Goal: Task Accomplishment & Management: Use online tool/utility

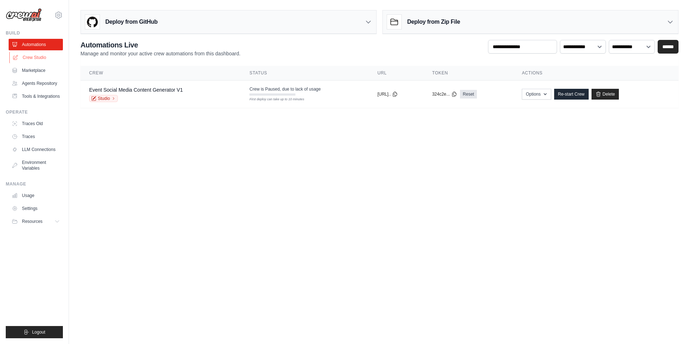
click at [33, 55] on link "Crew Studio" at bounding box center [36, 58] width 54 height 12
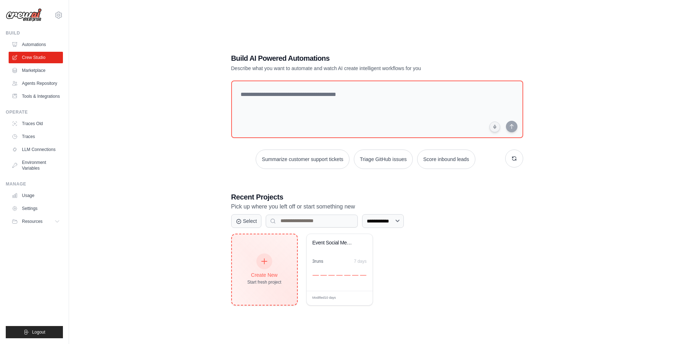
click at [264, 267] on div at bounding box center [264, 261] width 16 height 16
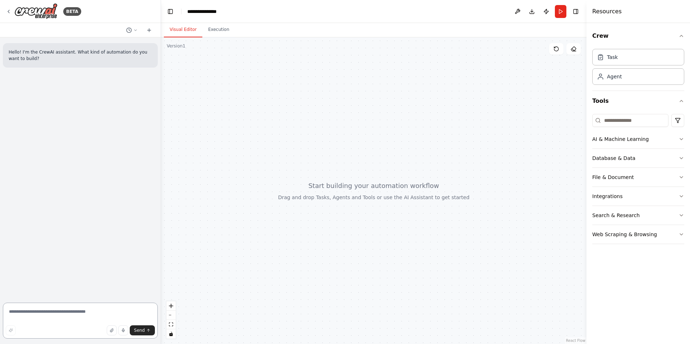
click at [47, 316] on textarea at bounding box center [80, 321] width 155 height 36
paste textarea "**********"
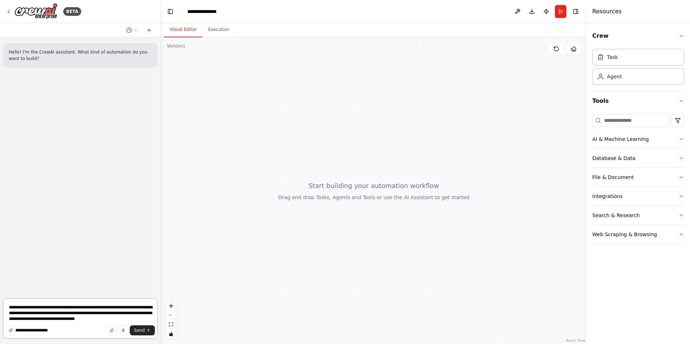
scroll to position [797, 0]
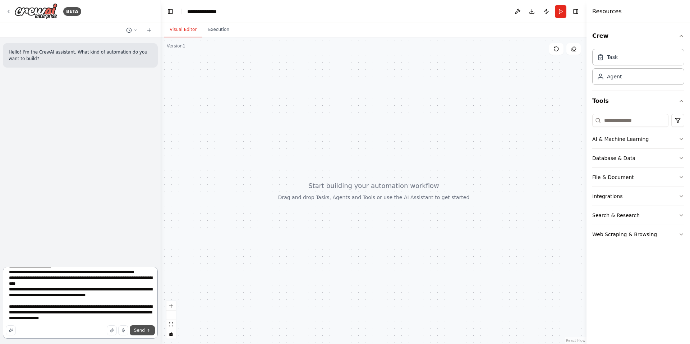
type textarea "**********"
click at [138, 328] on span "Send" at bounding box center [139, 331] width 11 height 6
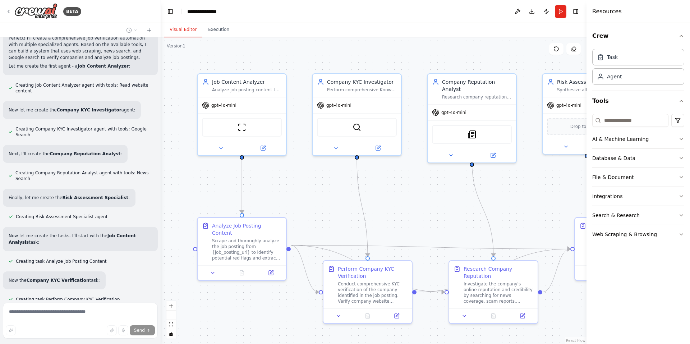
scroll to position [1278, 0]
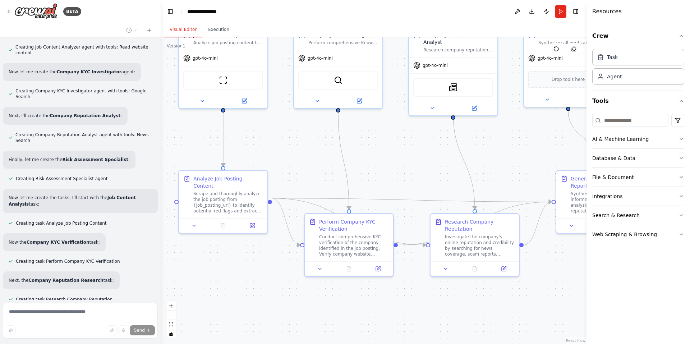
drag, startPoint x: 405, startPoint y: 215, endPoint x: 387, endPoint y: 168, distance: 50.7
click at [387, 168] on div ".deletable-edge-delete-btn { width: 20px; height: 20px; border: 0px solid #ffff…" at bounding box center [374, 190] width 426 height 307
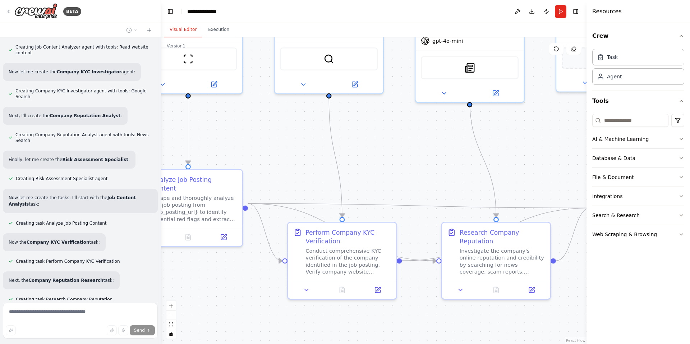
scroll to position [1298, 0]
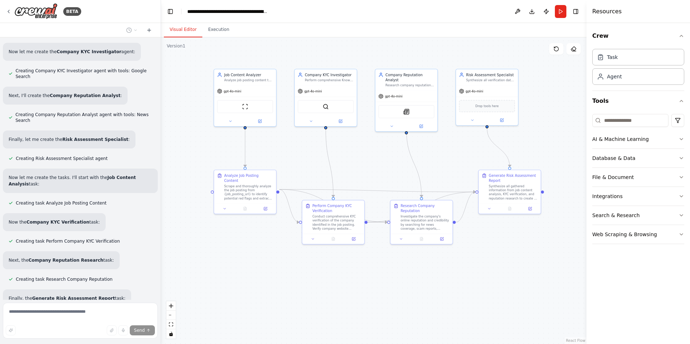
drag, startPoint x: 384, startPoint y: 168, endPoint x: 360, endPoint y: 166, distance: 24.9
click at [360, 166] on div ".deletable-edge-delete-btn { width: 20px; height: 20px; border: 0px solid #ffff…" at bounding box center [374, 190] width 426 height 307
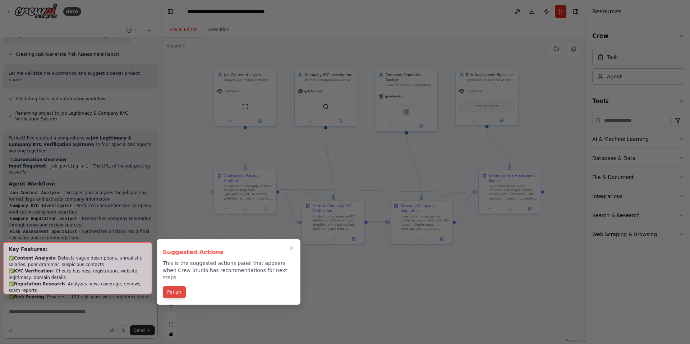
scroll to position [1568, 0]
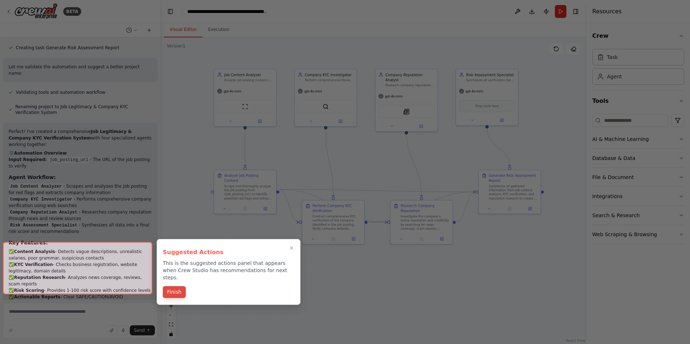
click at [168, 286] on button "Finish" at bounding box center [174, 292] width 23 height 12
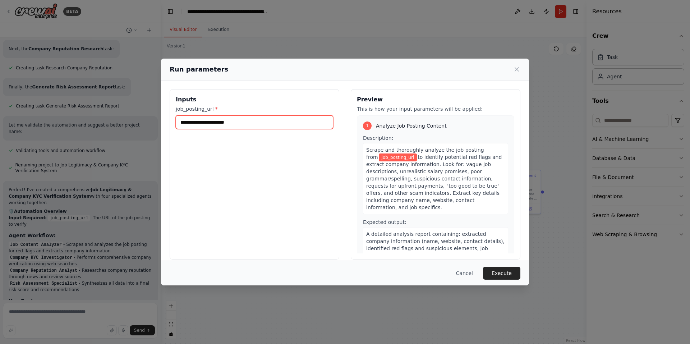
click at [205, 128] on input "job_posting_url *" at bounding box center [254, 122] width 157 height 14
paste input "**********"
type input "**********"
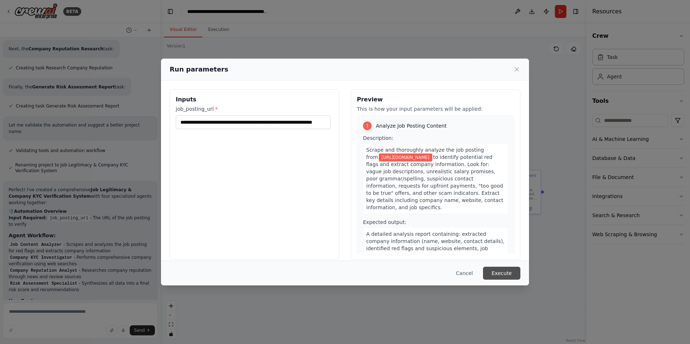
scroll to position [0, 0]
click at [498, 273] on button "Execute" at bounding box center [501, 273] width 37 height 13
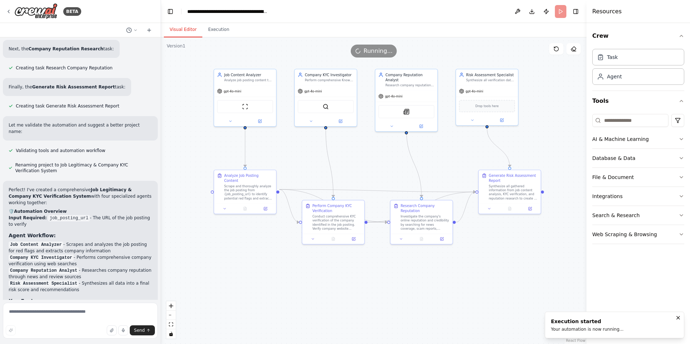
click at [177, 28] on button "Visual Editor" at bounding box center [183, 29] width 38 height 15
click at [212, 32] on button "Execution" at bounding box center [218, 29] width 33 height 15
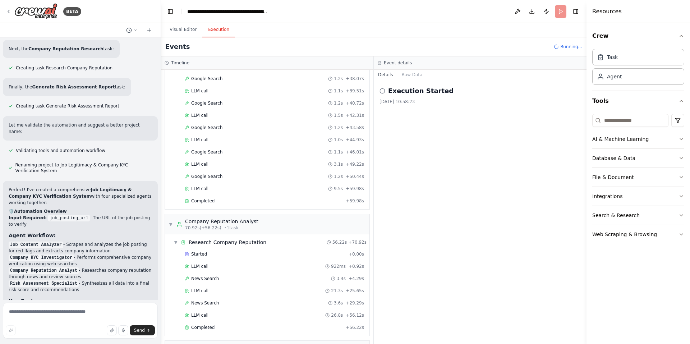
scroll to position [520, 0]
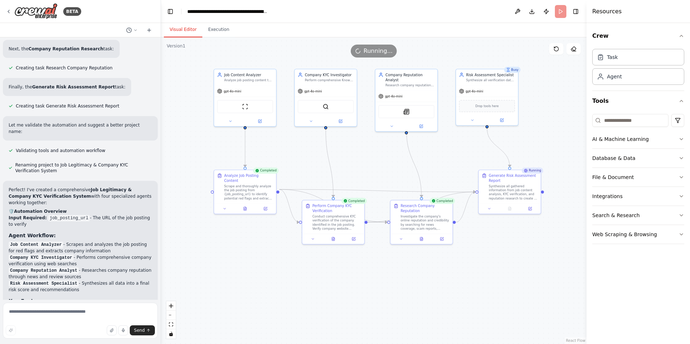
click at [189, 31] on button "Visual Editor" at bounding box center [183, 29] width 38 height 15
click at [333, 244] on div at bounding box center [330, 239] width 64 height 11
click at [327, 239] on button at bounding box center [330, 240] width 22 height 6
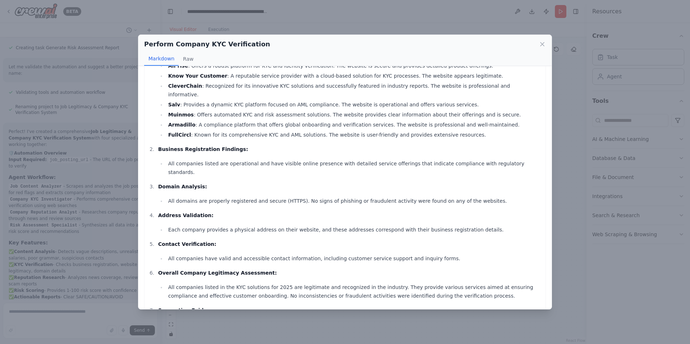
scroll to position [0, 0]
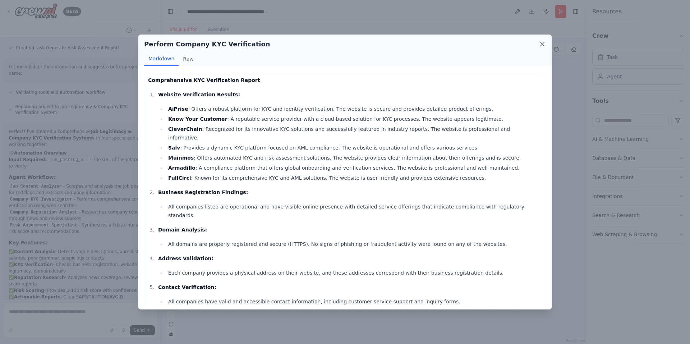
click at [541, 45] on icon at bounding box center [542, 44] width 7 height 7
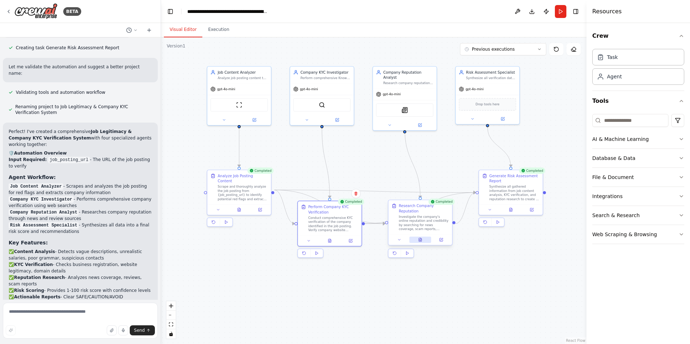
click at [421, 242] on button at bounding box center [421, 240] width 22 height 6
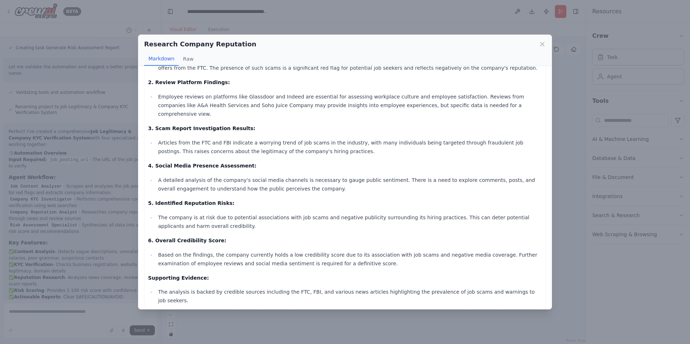
scroll to position [61, 0]
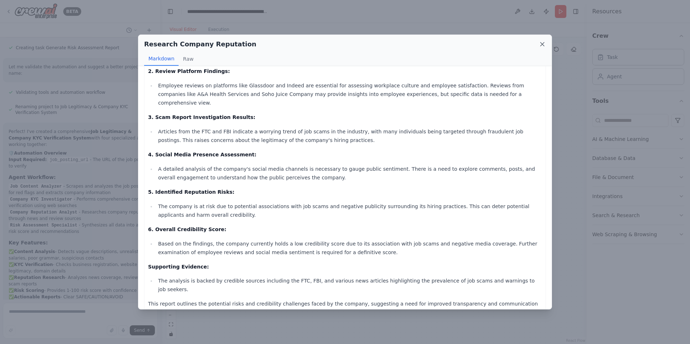
click at [543, 43] on icon at bounding box center [542, 44] width 7 height 7
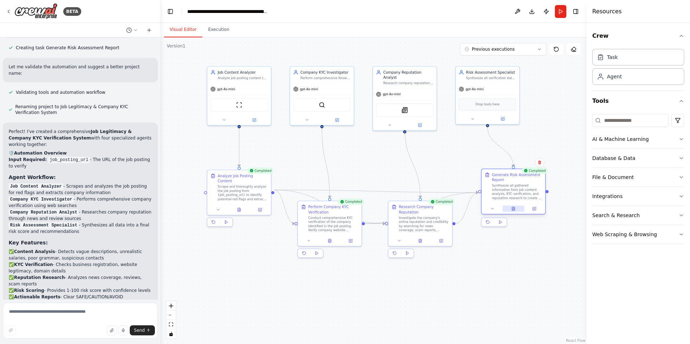
click at [512, 209] on icon at bounding box center [514, 209] width 4 height 4
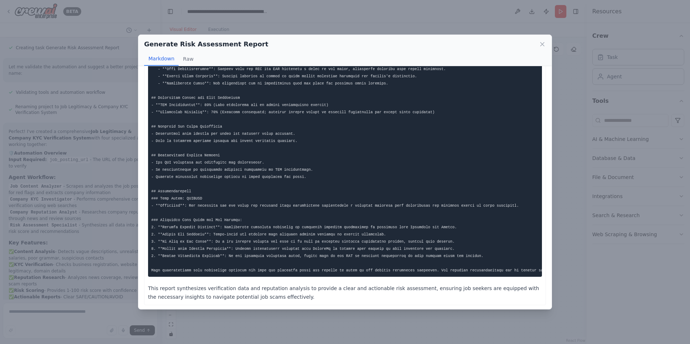
scroll to position [159, 0]
click at [543, 47] on icon at bounding box center [542, 44] width 7 height 7
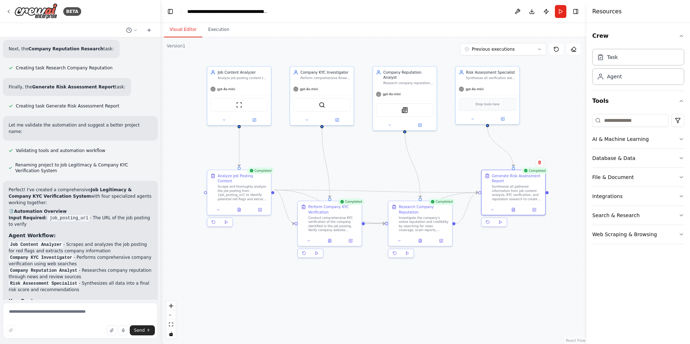
scroll to position [1533, 0]
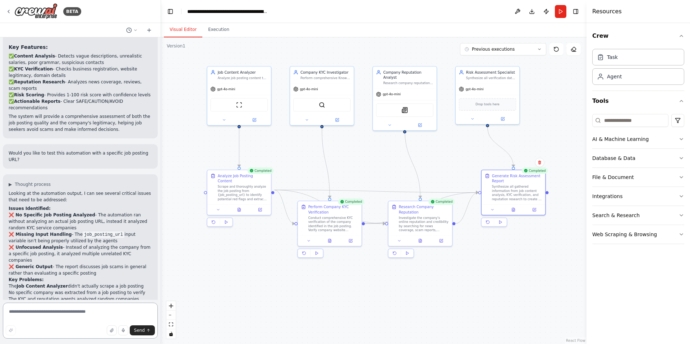
click at [38, 311] on textarea at bounding box center [80, 321] width 155 height 36
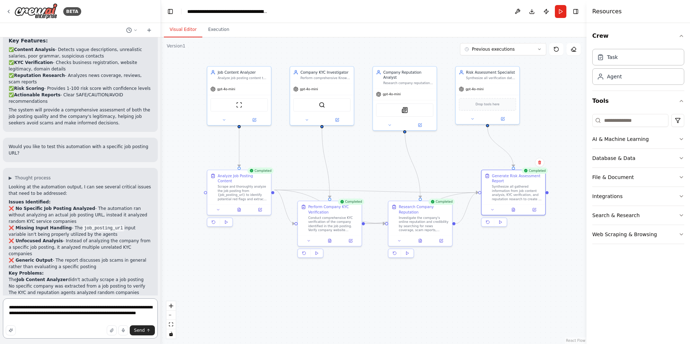
type textarea "**********"
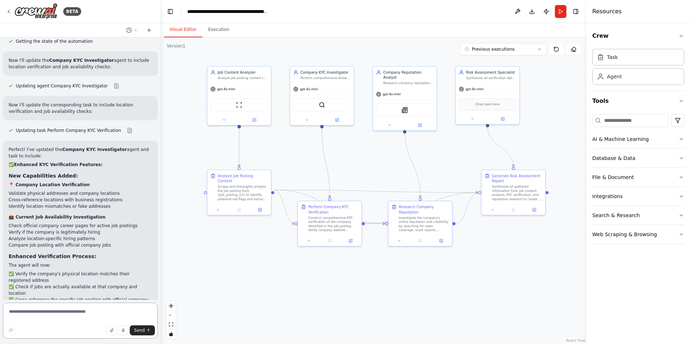
scroll to position [2310, 0]
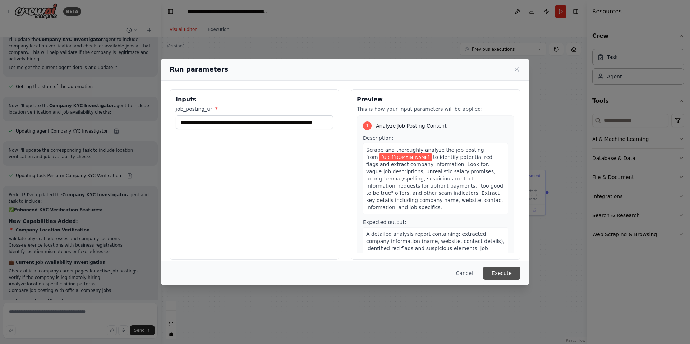
click at [498, 271] on button "Execute" at bounding box center [501, 273] width 37 height 13
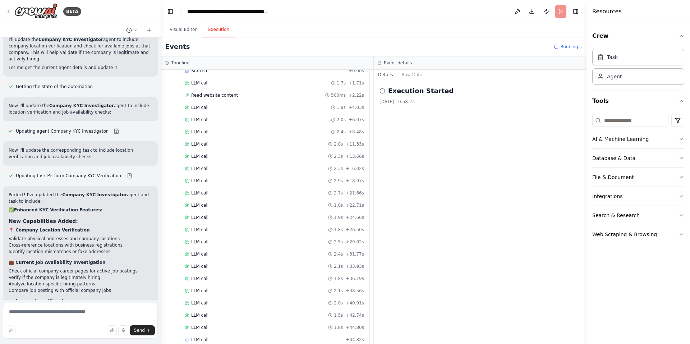
scroll to position [55, 0]
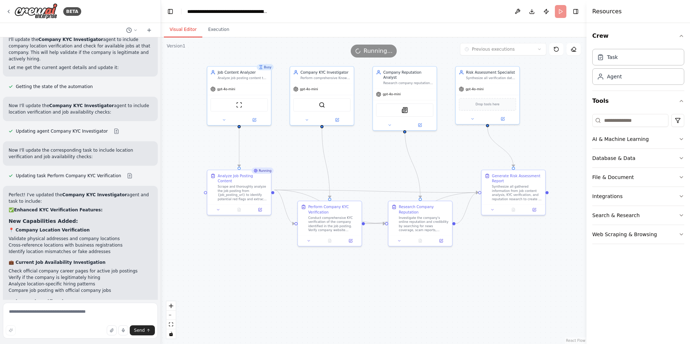
click at [180, 29] on button "Visual Editor" at bounding box center [183, 29] width 38 height 15
click at [242, 207] on div at bounding box center [239, 208] width 64 height 11
click at [242, 206] on button at bounding box center [239, 209] width 22 height 6
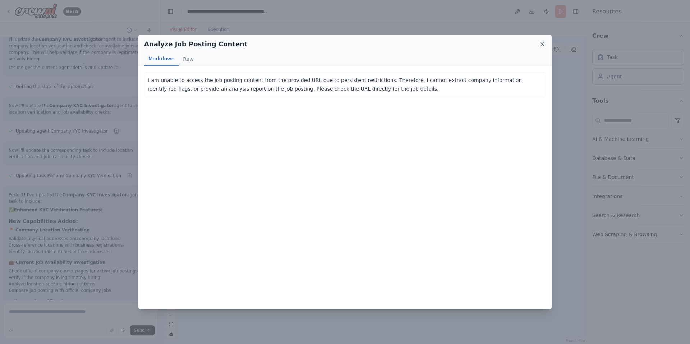
click at [544, 43] on icon at bounding box center [543, 44] width 4 height 4
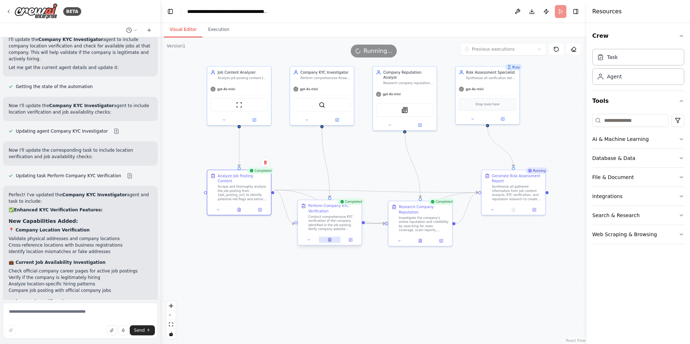
click at [330, 239] on icon at bounding box center [330, 240] width 3 height 4
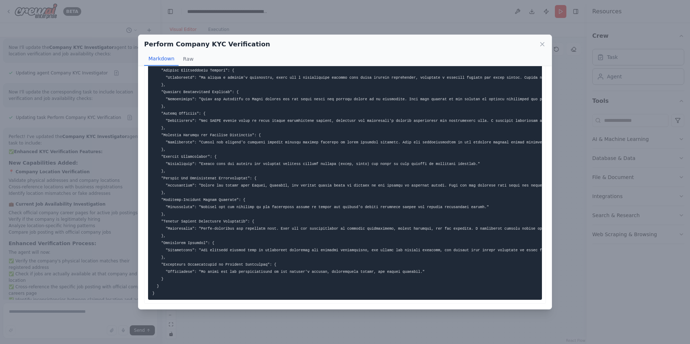
scroll to position [33, 0]
click at [544, 46] on icon at bounding box center [542, 44] width 7 height 7
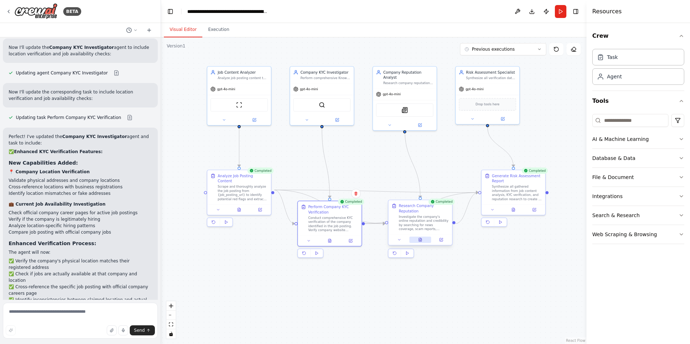
click at [422, 241] on icon at bounding box center [421, 240] width 4 height 4
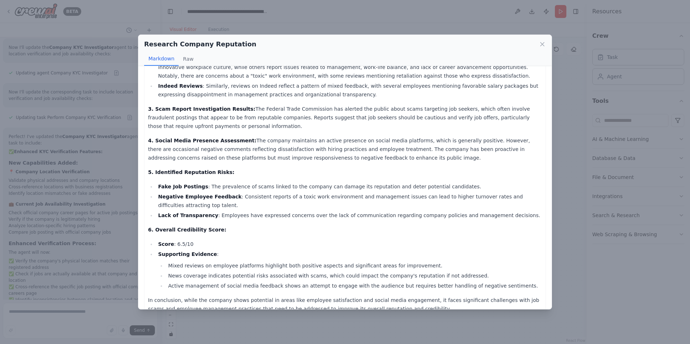
scroll to position [95, 0]
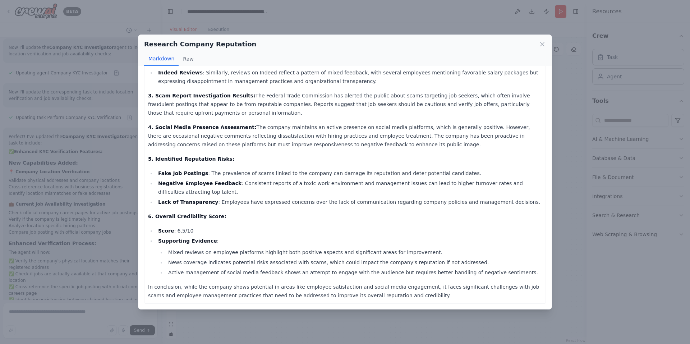
click at [540, 38] on div "Research Company Reputation Markdown Raw" at bounding box center [344, 50] width 413 height 31
click at [541, 44] on icon at bounding box center [542, 44] width 7 height 7
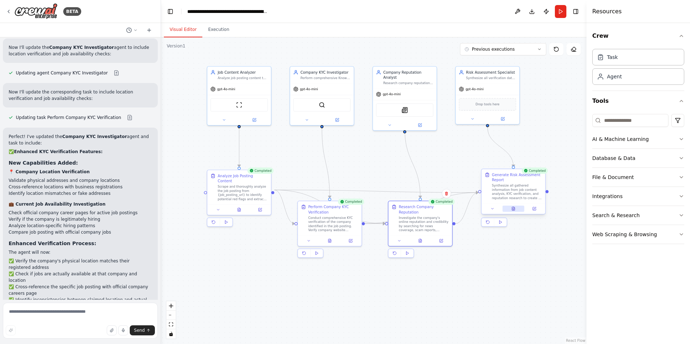
click at [516, 211] on button at bounding box center [514, 209] width 22 height 6
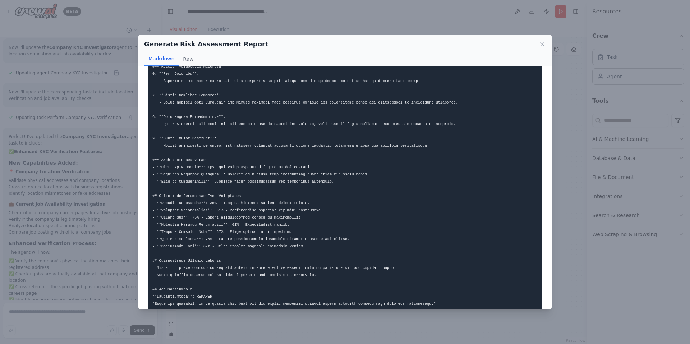
scroll to position [366, 0]
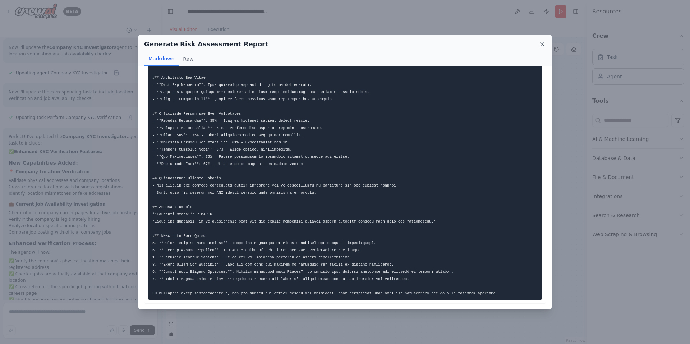
click at [542, 44] on icon at bounding box center [542, 44] width 7 height 7
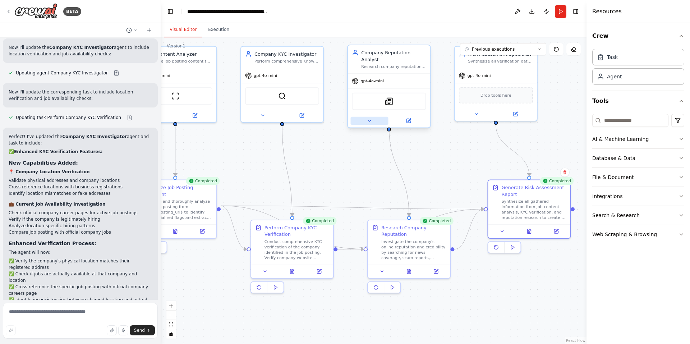
click at [372, 117] on button at bounding box center [370, 121] width 38 height 8
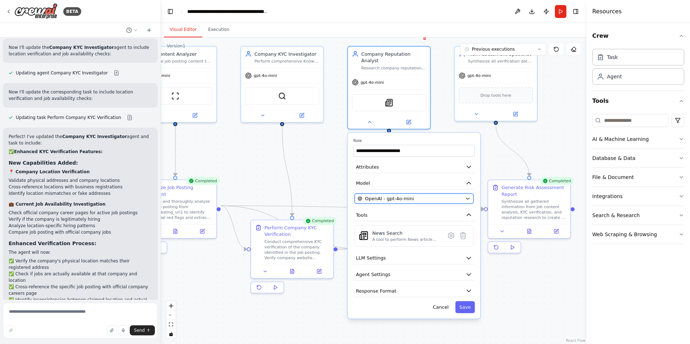
click at [414, 195] on div "OpenAI - gpt-4o-mini" at bounding box center [410, 198] width 105 height 7
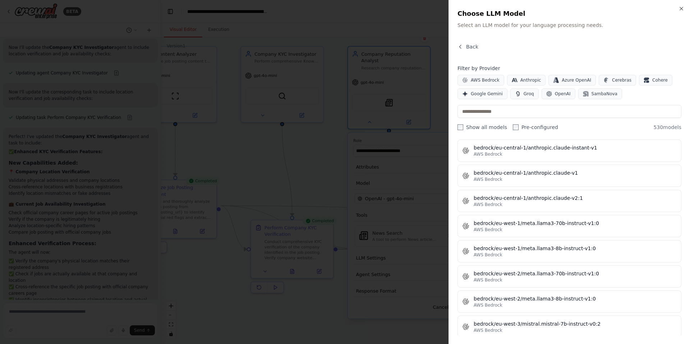
scroll to position [1478, 0]
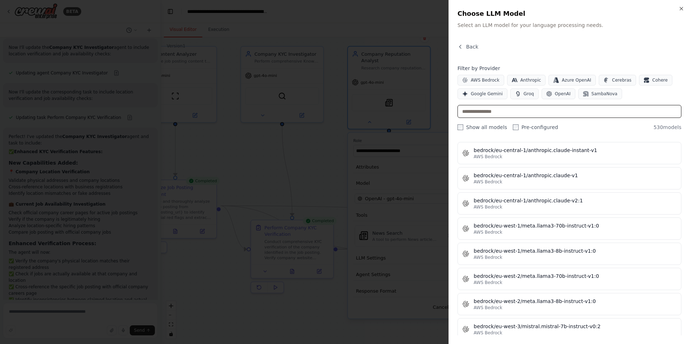
click at [535, 112] on input "text" at bounding box center [570, 111] width 224 height 13
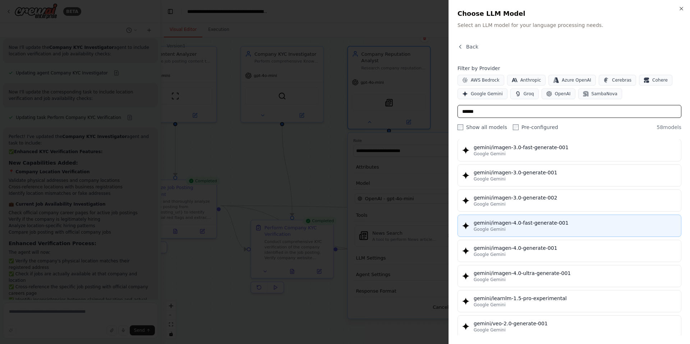
scroll to position [1231, 0]
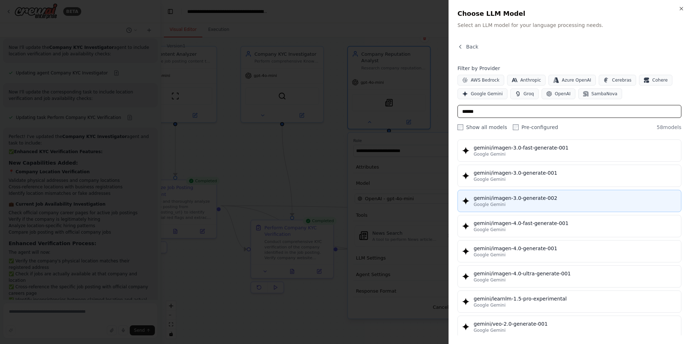
type input "******"
click at [546, 200] on div "gemini/imagen-3.0-generate-002" at bounding box center [575, 198] width 203 height 7
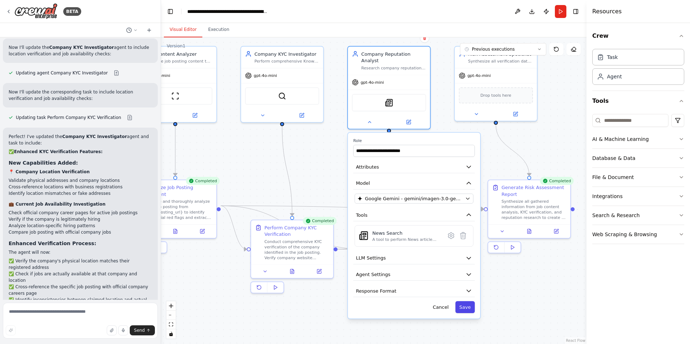
click at [464, 301] on button "Save" at bounding box center [465, 307] width 19 height 12
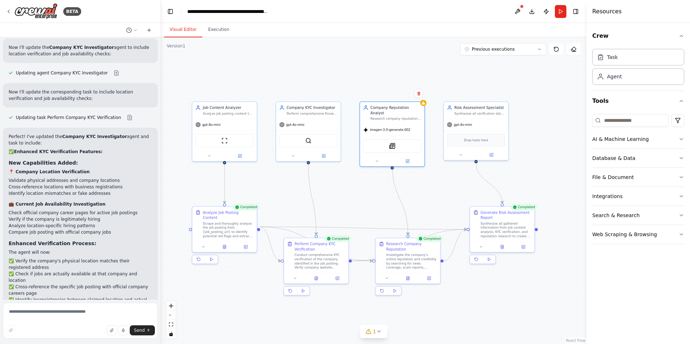
drag, startPoint x: 379, startPoint y: 122, endPoint x: 371, endPoint y: 187, distance: 65.5
click at [371, 187] on div ".deletable-edge-delete-btn { width: 20px; height: 20px; border: 0px solid #ffff…" at bounding box center [374, 190] width 426 height 307
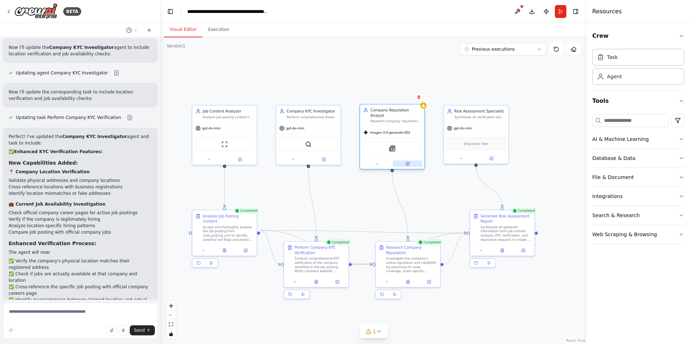
click at [404, 161] on button at bounding box center [407, 164] width 29 height 6
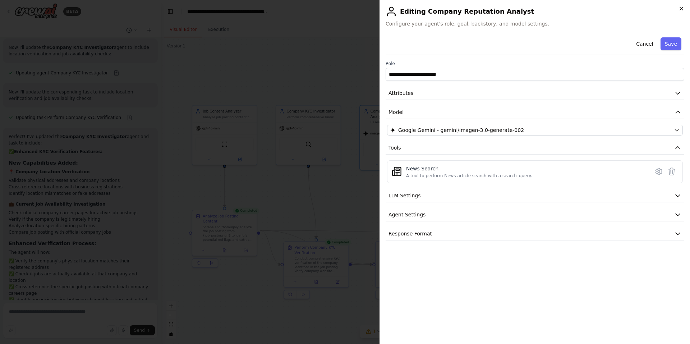
click at [682, 6] on icon "button" at bounding box center [682, 9] width 6 height 6
